Goal: Task Accomplishment & Management: Use online tool/utility

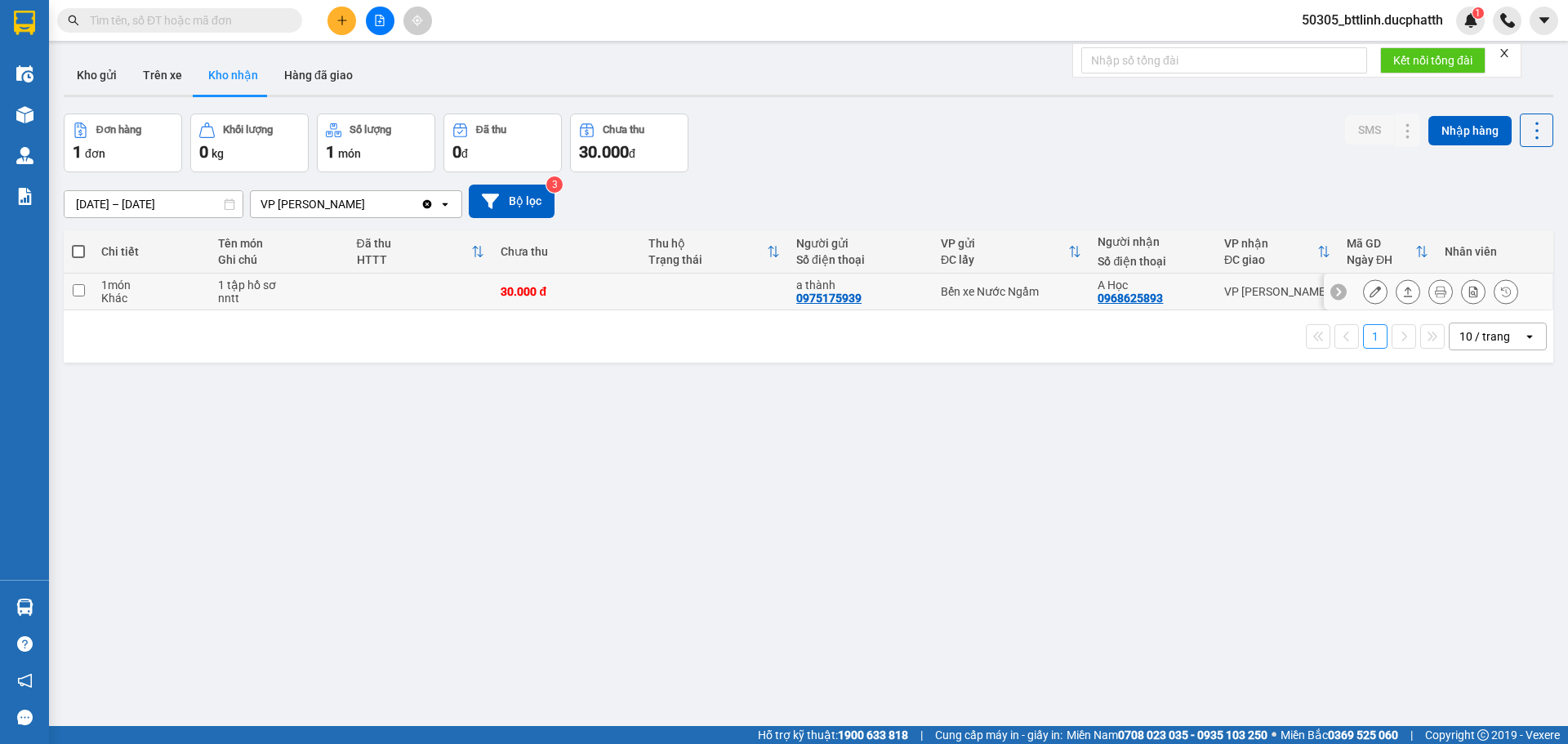
click at [1369, 292] on icon at bounding box center [1375, 291] width 11 height 11
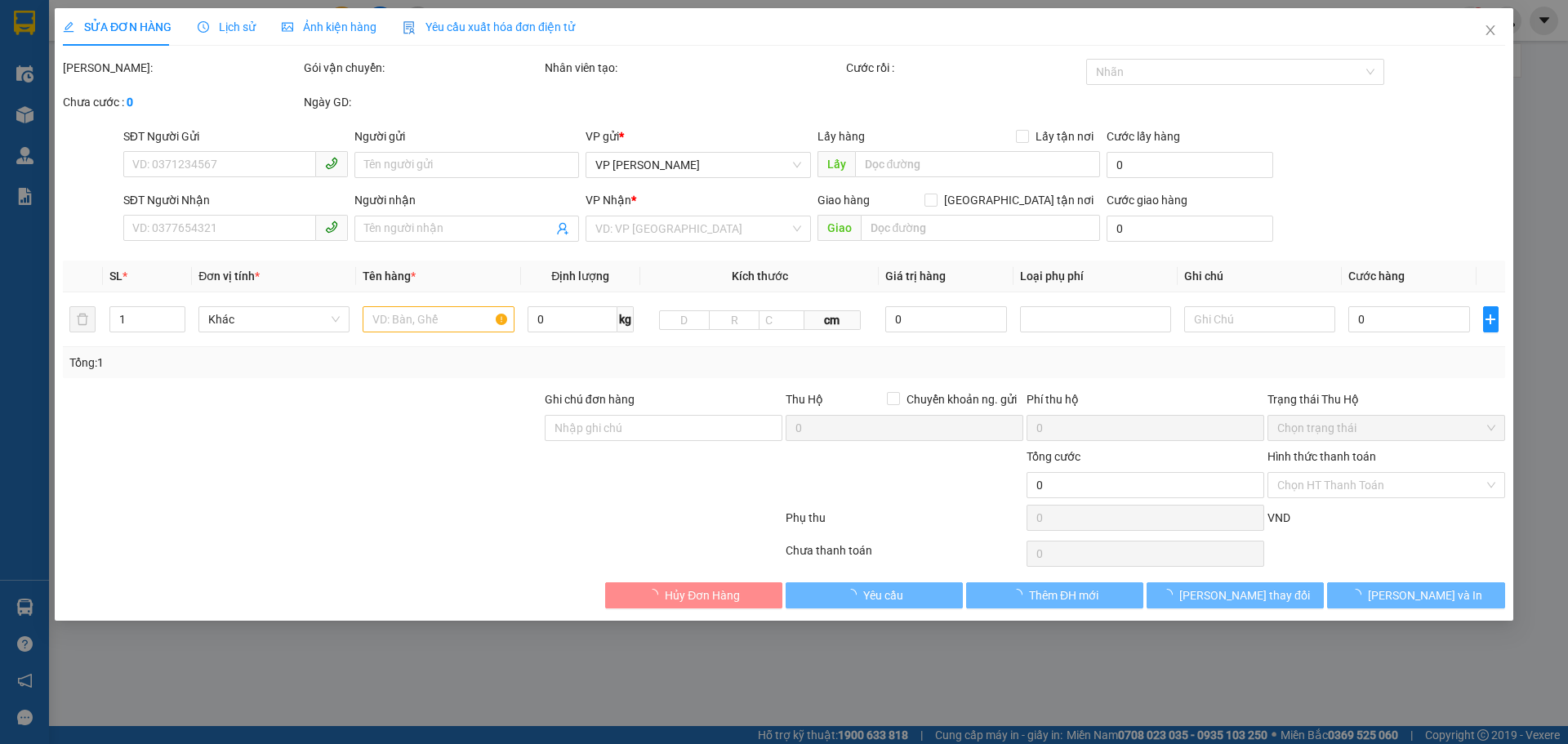
type input "0975175939"
type input "a thành"
type input "0968625893"
type input "A Học"
type input "30.000"
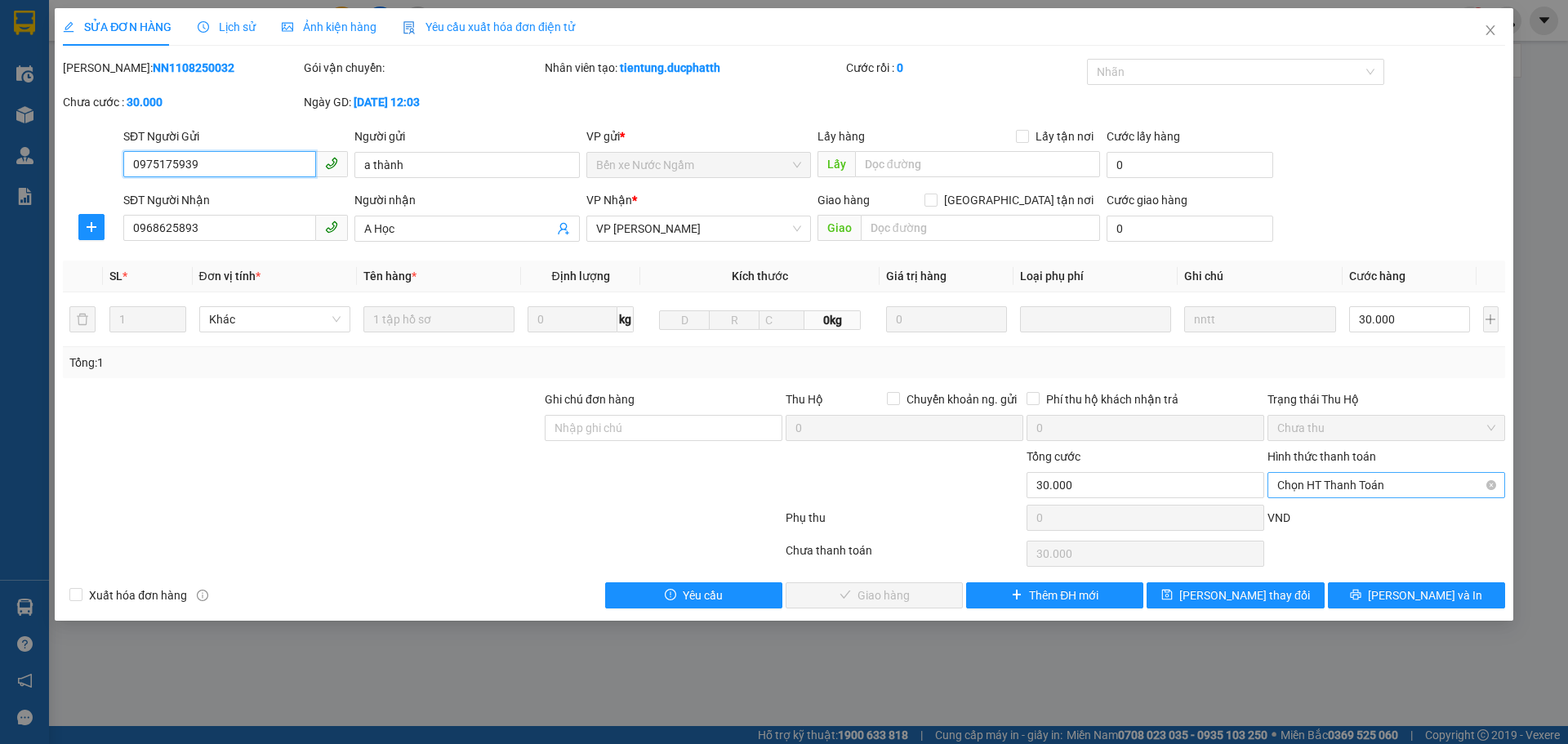
click at [1339, 484] on span "Chọn HT Thanh Toán" at bounding box center [1386, 485] width 218 height 24
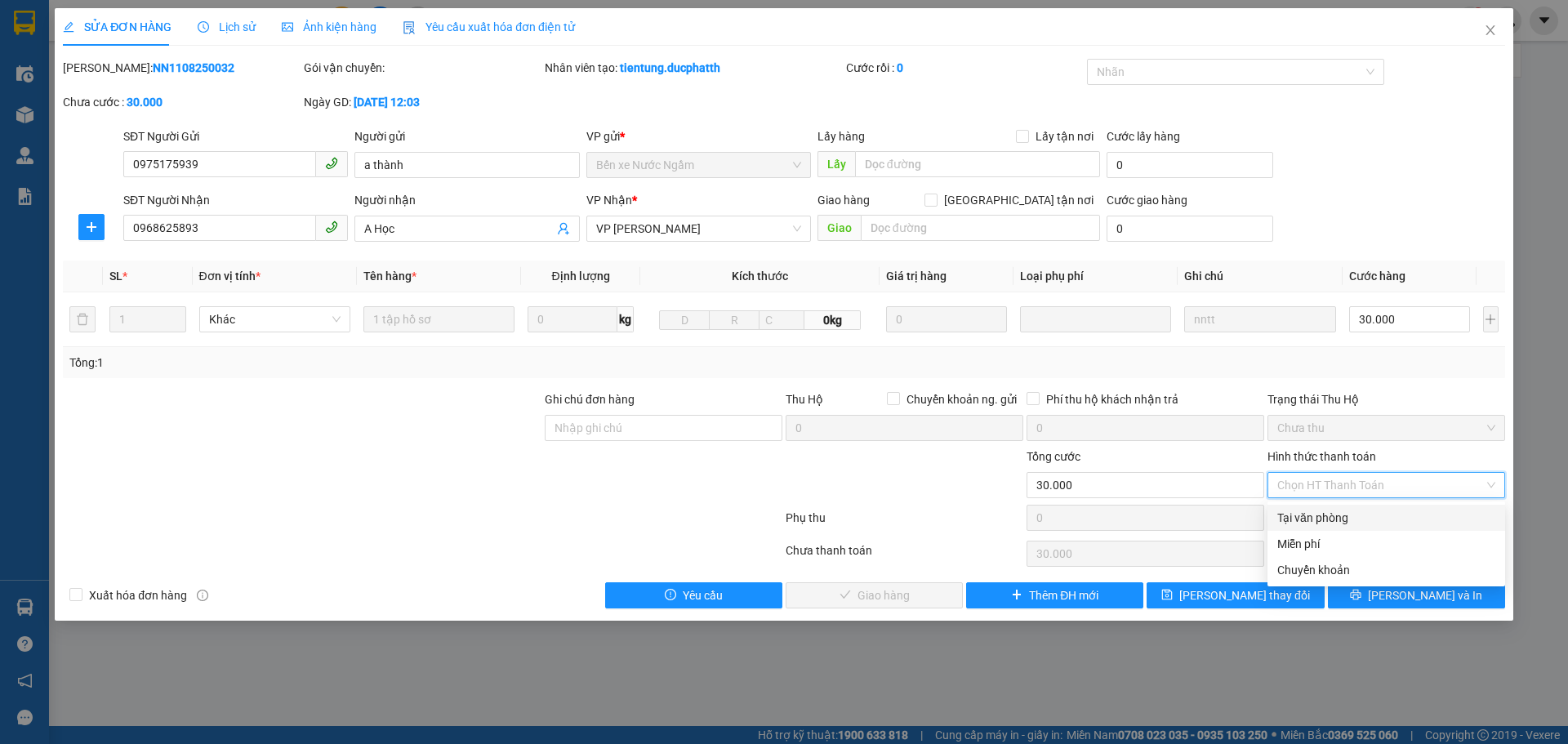
click at [1331, 522] on div "Tại văn phòng" at bounding box center [1386, 517] width 218 height 18
type input "0"
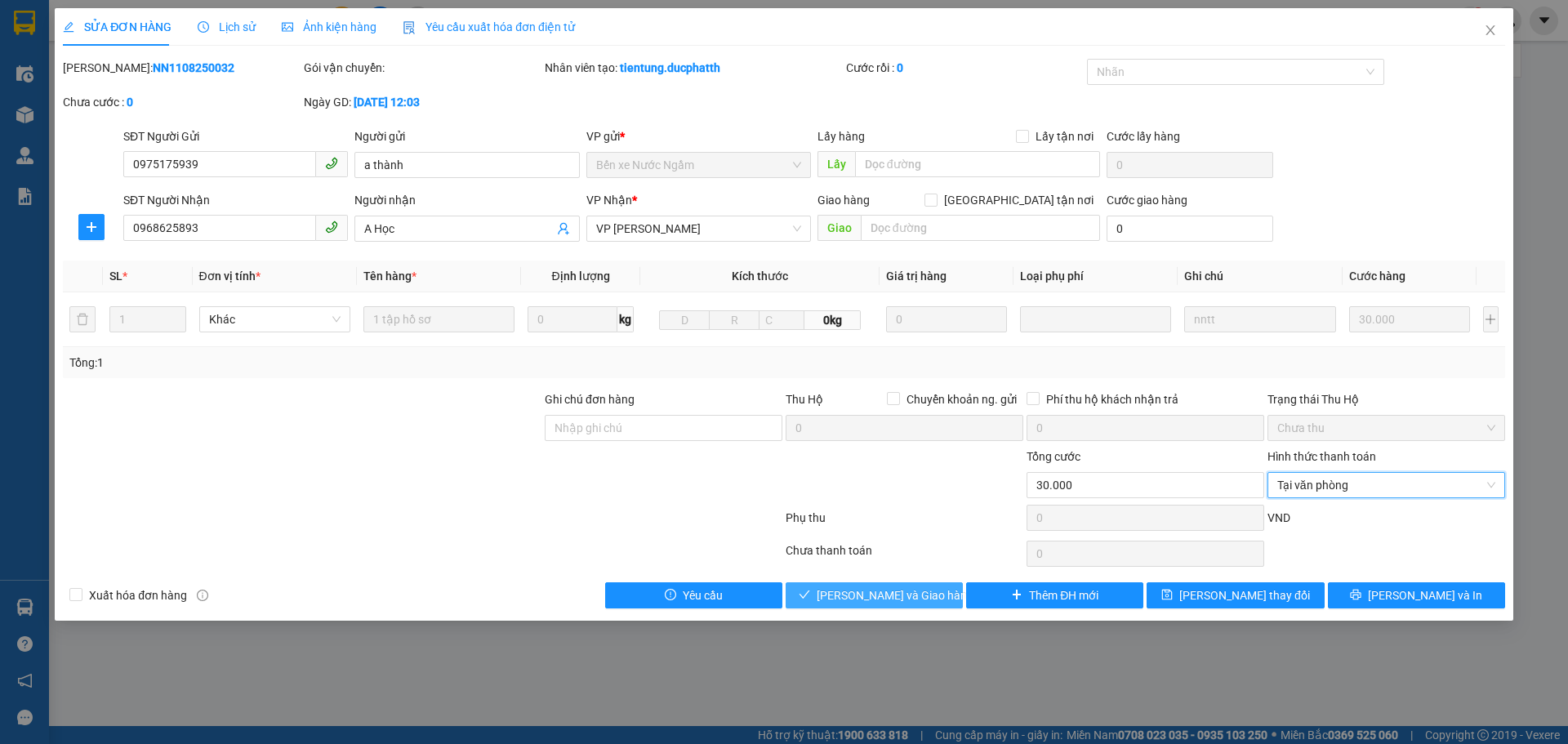
click at [862, 599] on span "[PERSON_NAME] và Giao hàng" at bounding box center [895, 595] width 157 height 18
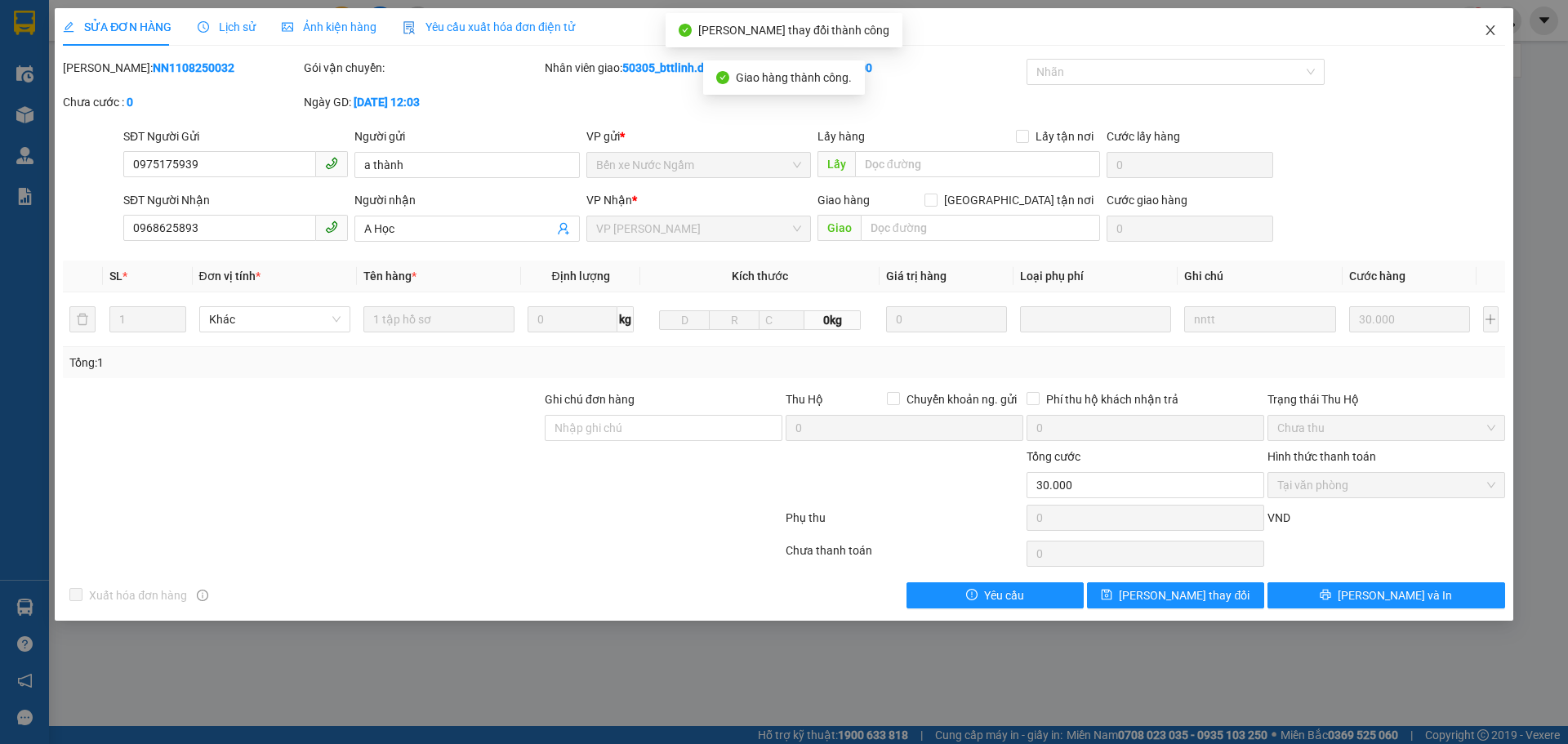
click at [1494, 32] on icon "close" at bounding box center [1491, 30] width 13 height 13
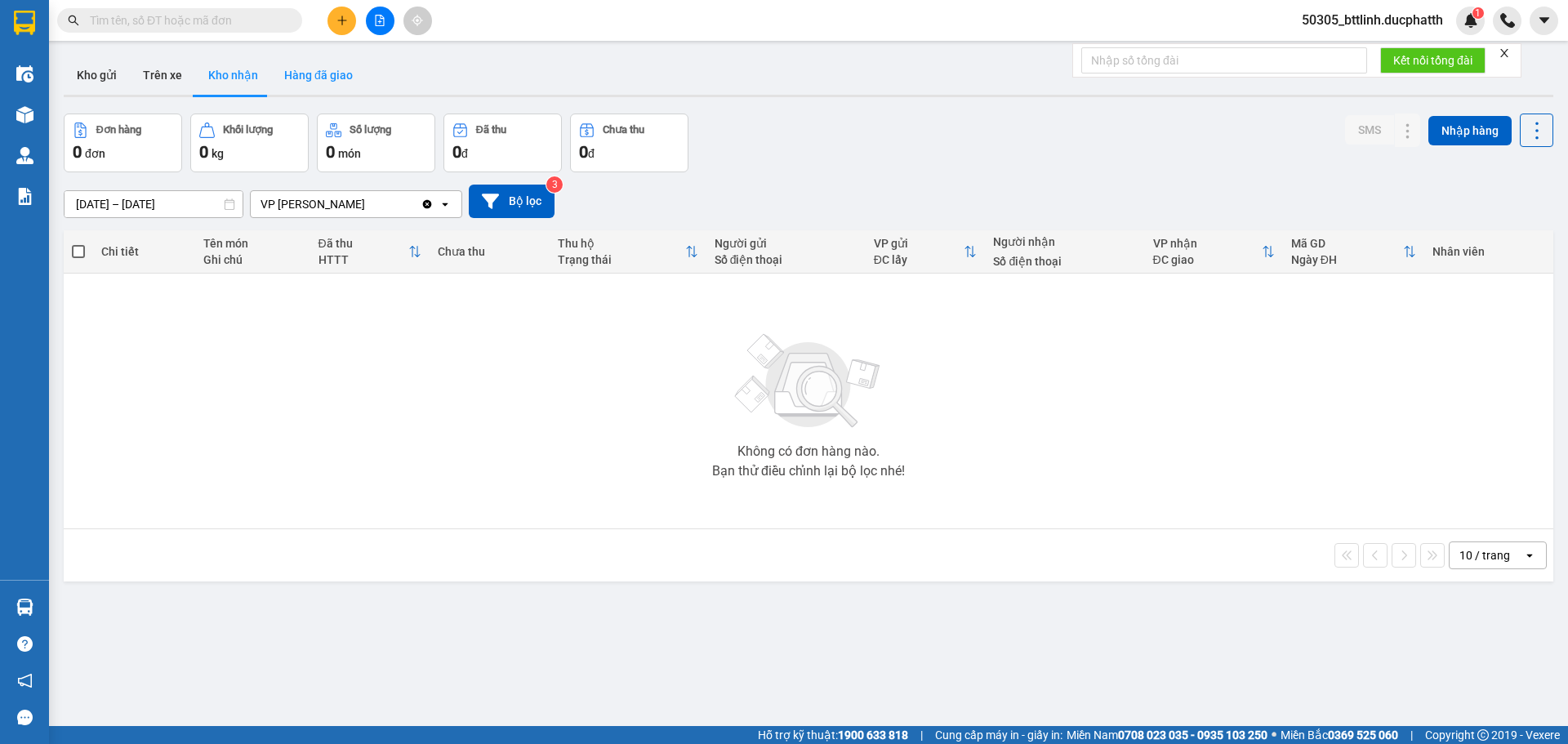
click at [295, 62] on button "Hàng đã giao" at bounding box center [319, 76] width 95 height 39
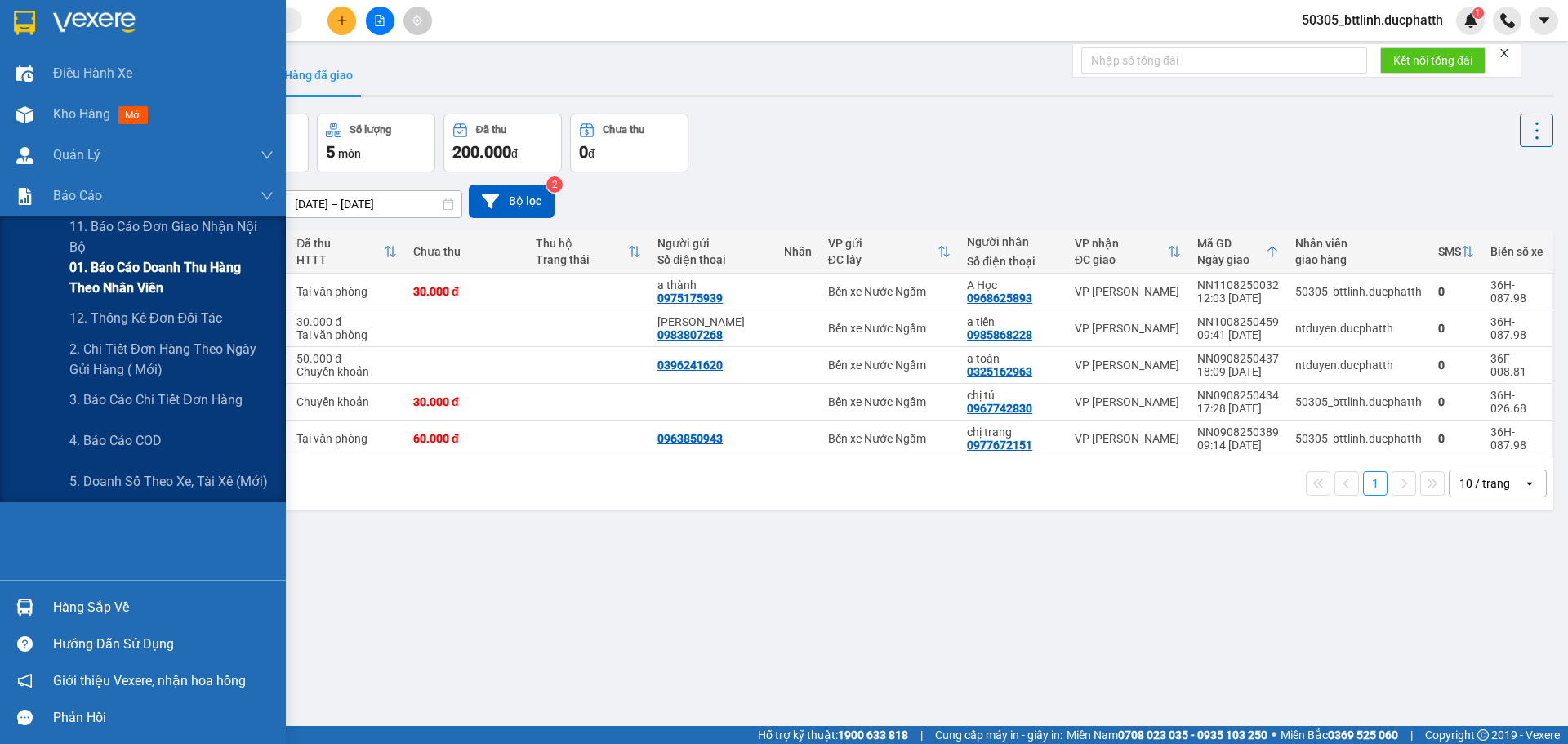
click at [136, 269] on span "01. Báo cáo doanh thu hàng theo nhân viên" at bounding box center [171, 278] width 204 height 41
